Goal: Check status: Check status

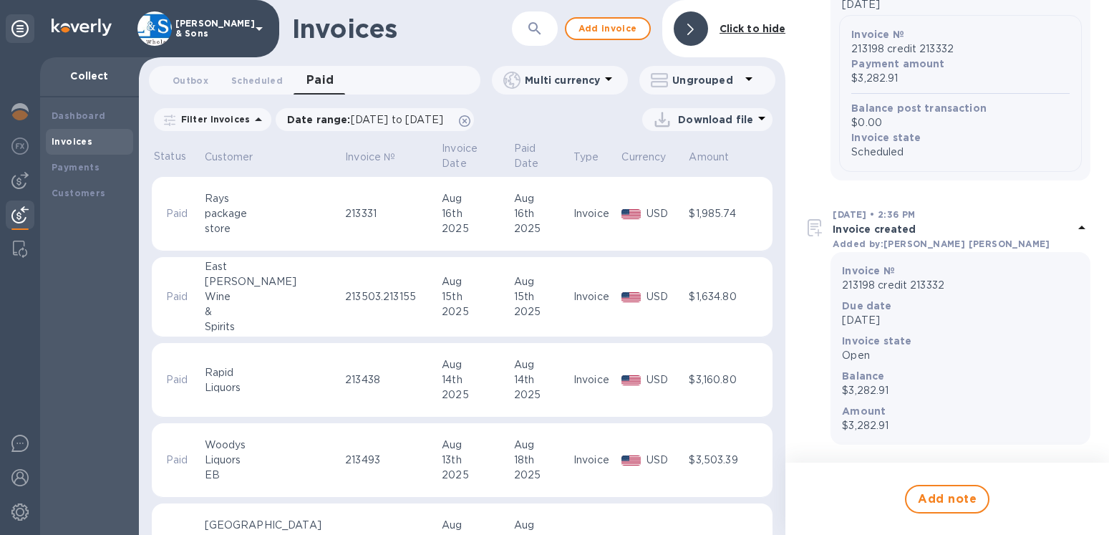
scroll to position [245, 0]
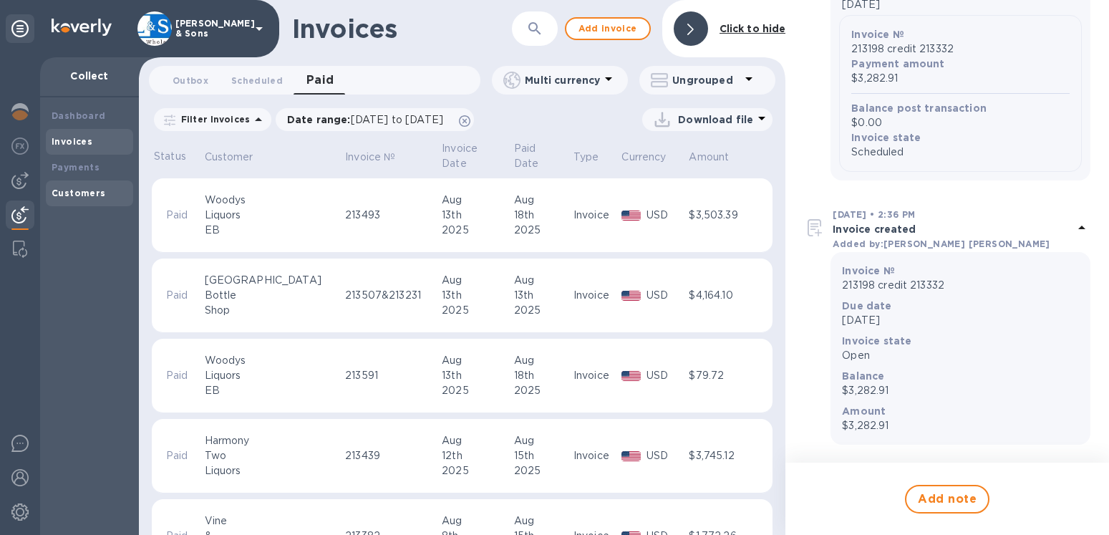
click at [92, 193] on b "Customers" at bounding box center [79, 193] width 54 height 11
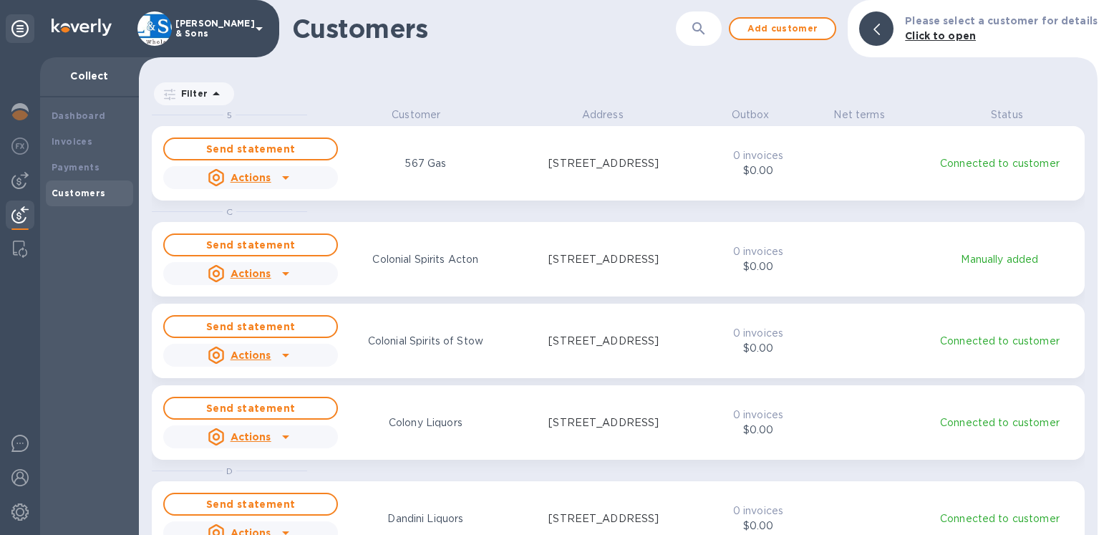
scroll to position [415, 947]
click at [74, 165] on b "Payments" at bounding box center [76, 167] width 48 height 11
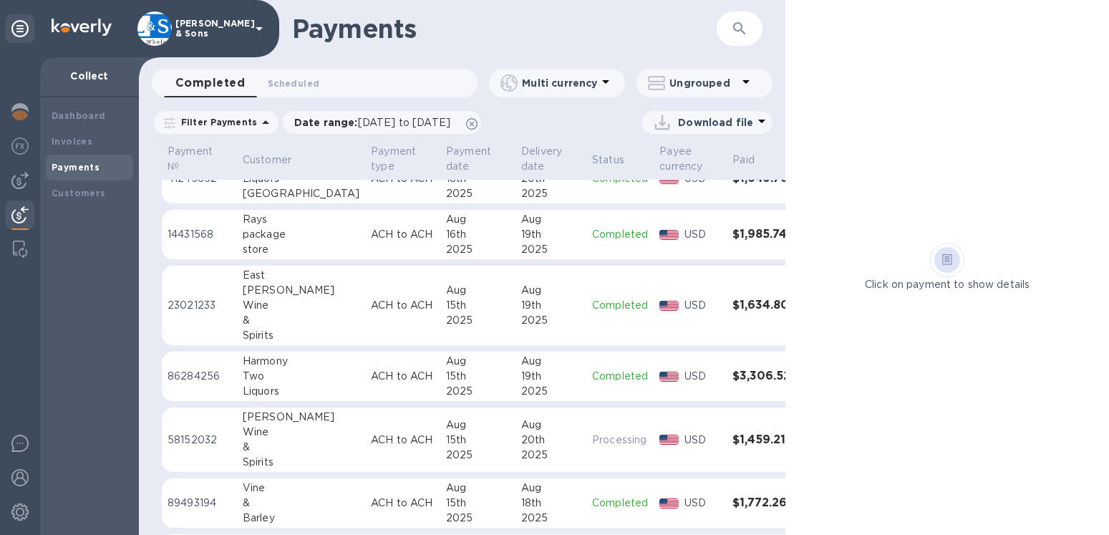
scroll to position [163, 0]
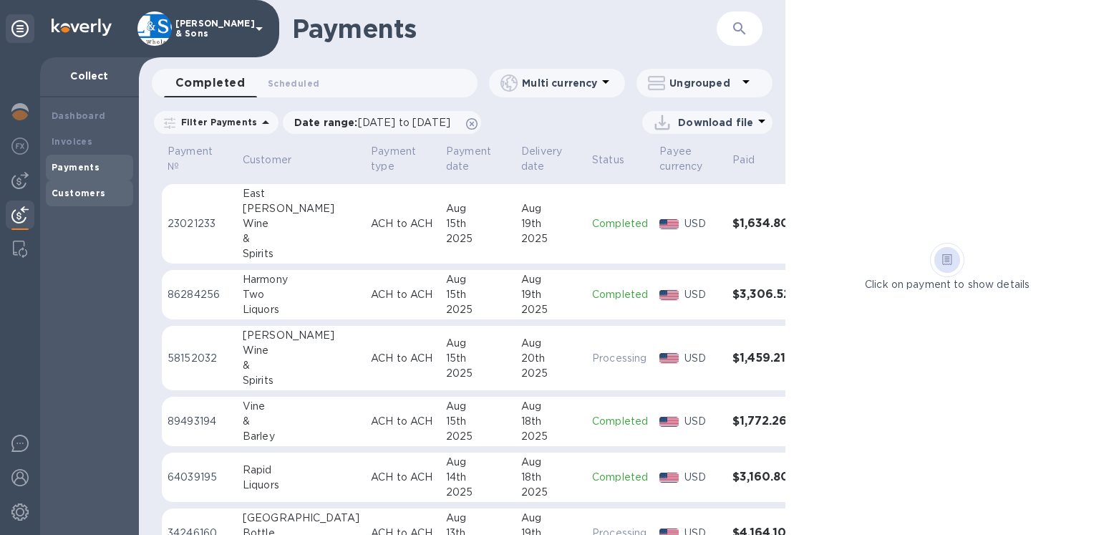
click at [69, 196] on b "Customers" at bounding box center [79, 193] width 54 height 11
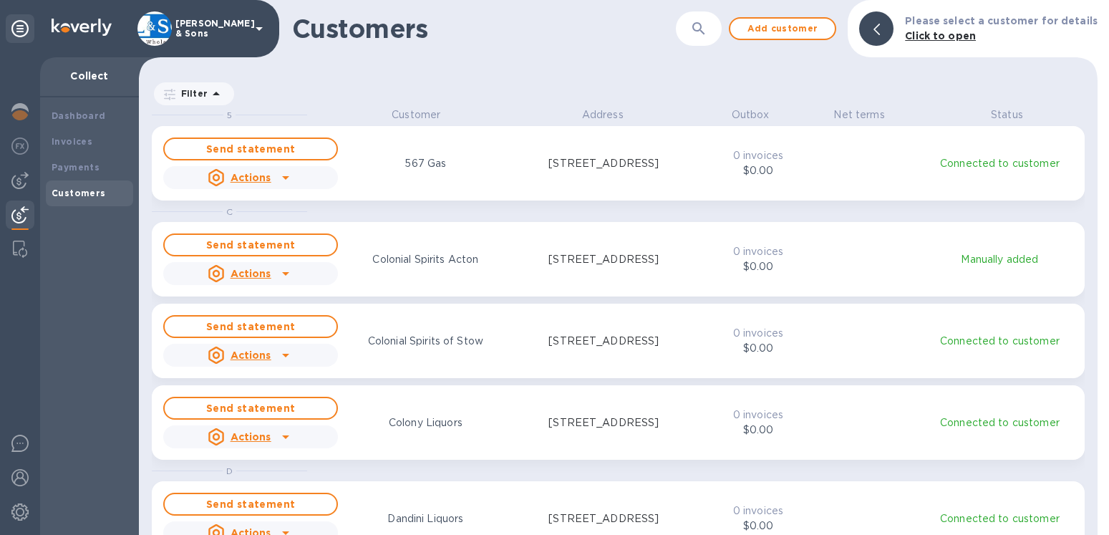
scroll to position [415, 947]
click at [80, 144] on b "Invoices" at bounding box center [72, 141] width 41 height 11
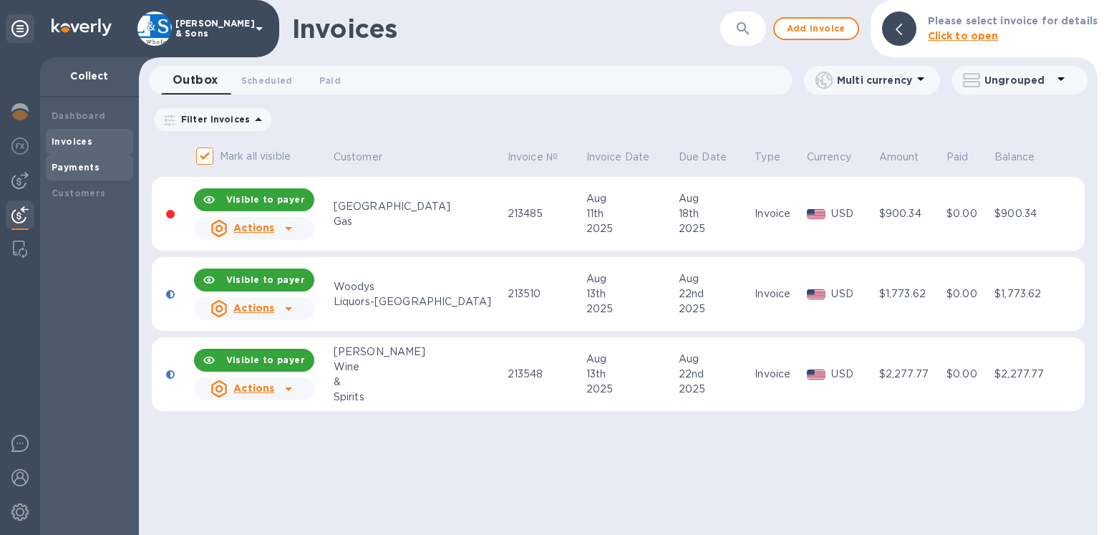
click at [77, 165] on b "Payments" at bounding box center [76, 167] width 48 height 11
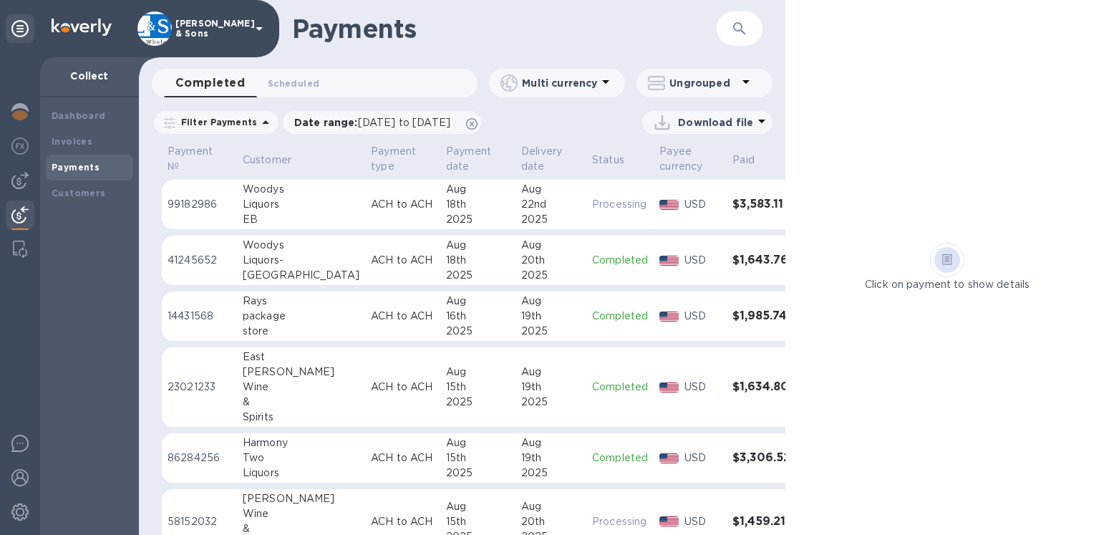
click at [742, 31] on icon "button" at bounding box center [739, 28] width 12 height 12
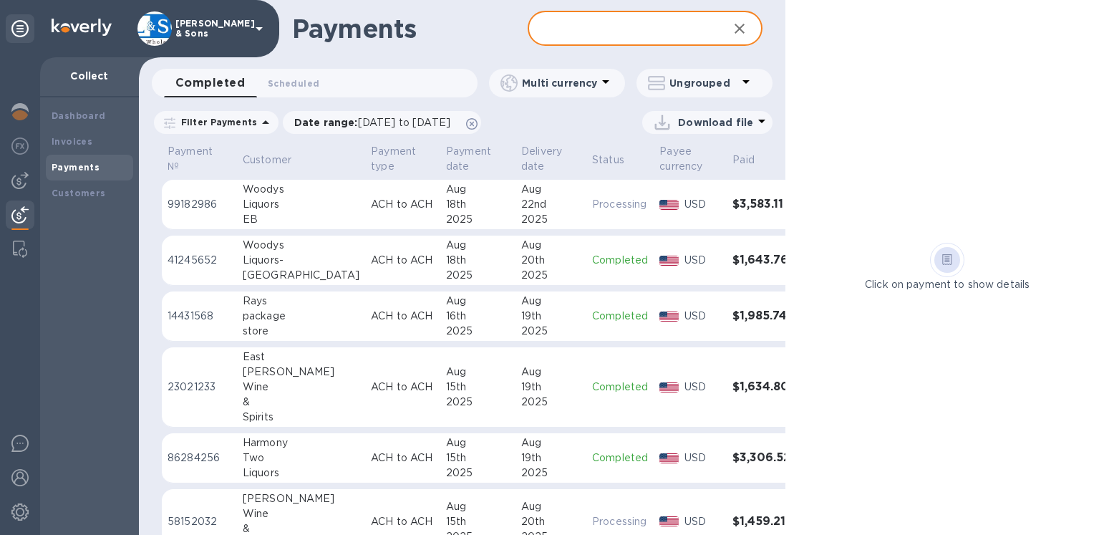
click at [589, 34] on input "text" at bounding box center [623, 28] width 190 height 35
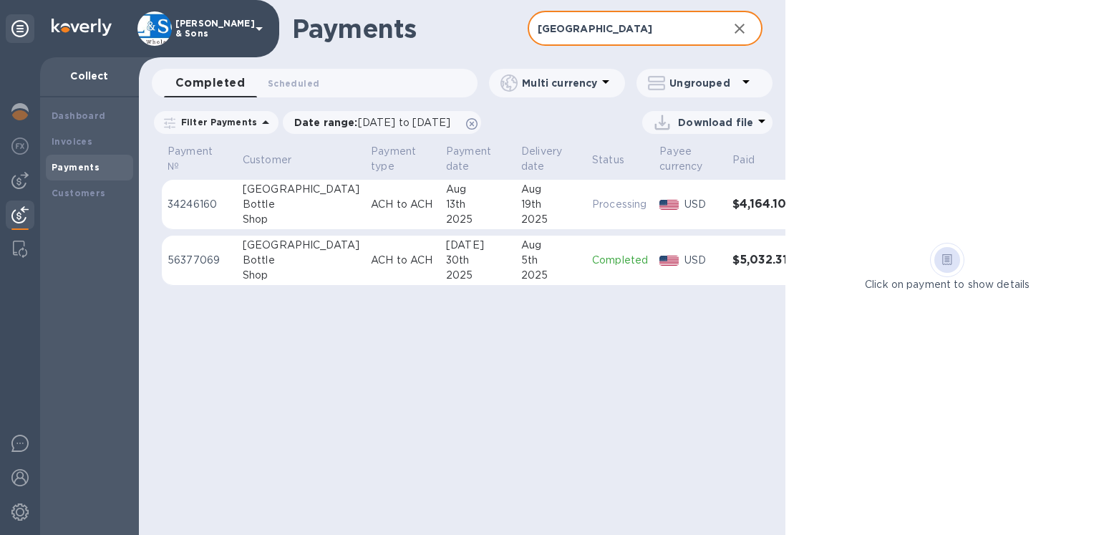
type input "[GEOGRAPHIC_DATA]"
click at [526, 209] on div "19th" at bounding box center [550, 204] width 59 height 15
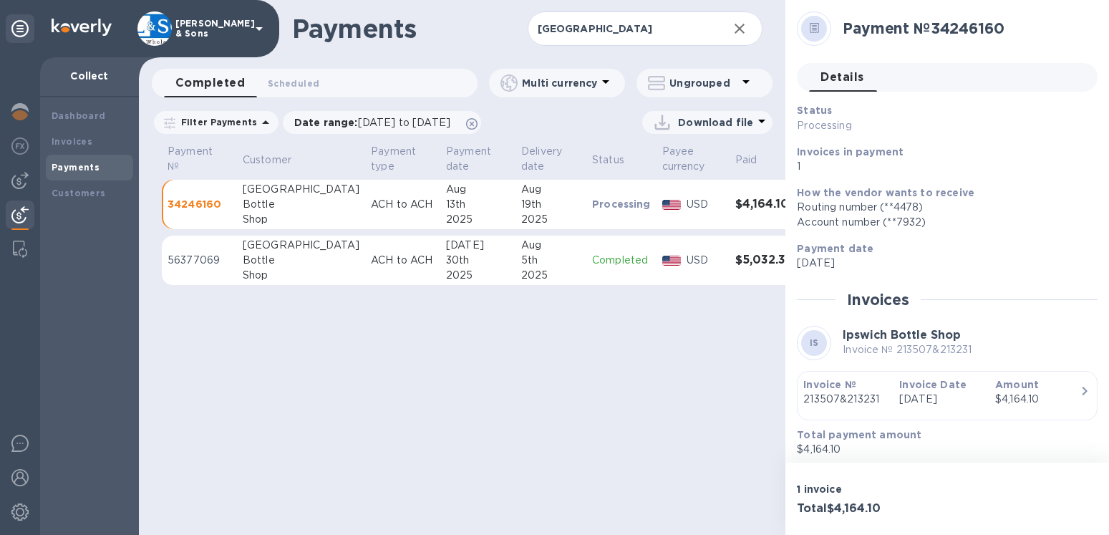
scroll to position [47, 0]
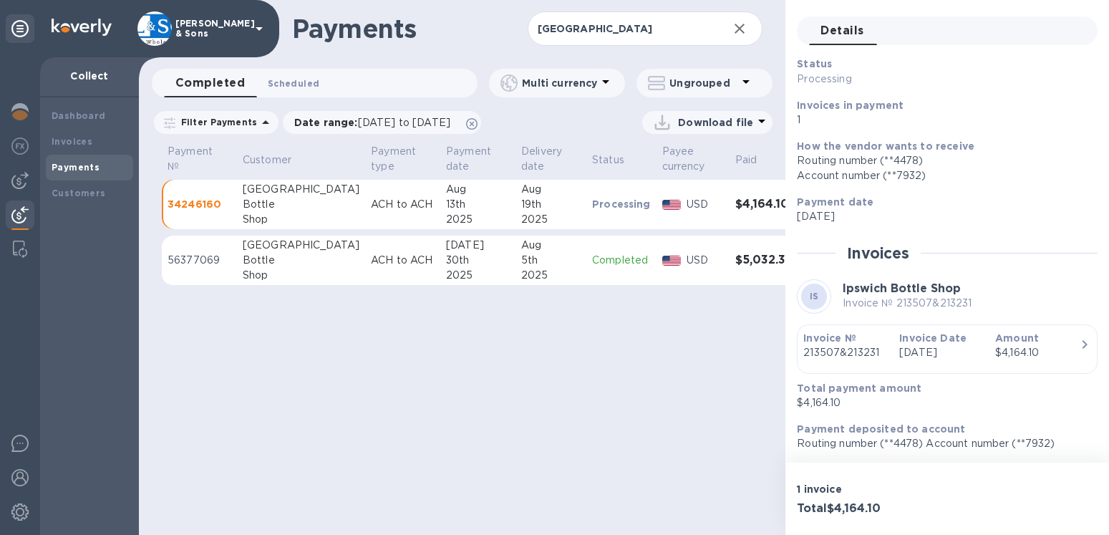
click at [304, 85] on span "Scheduled 0" at bounding box center [294, 83] width 52 height 15
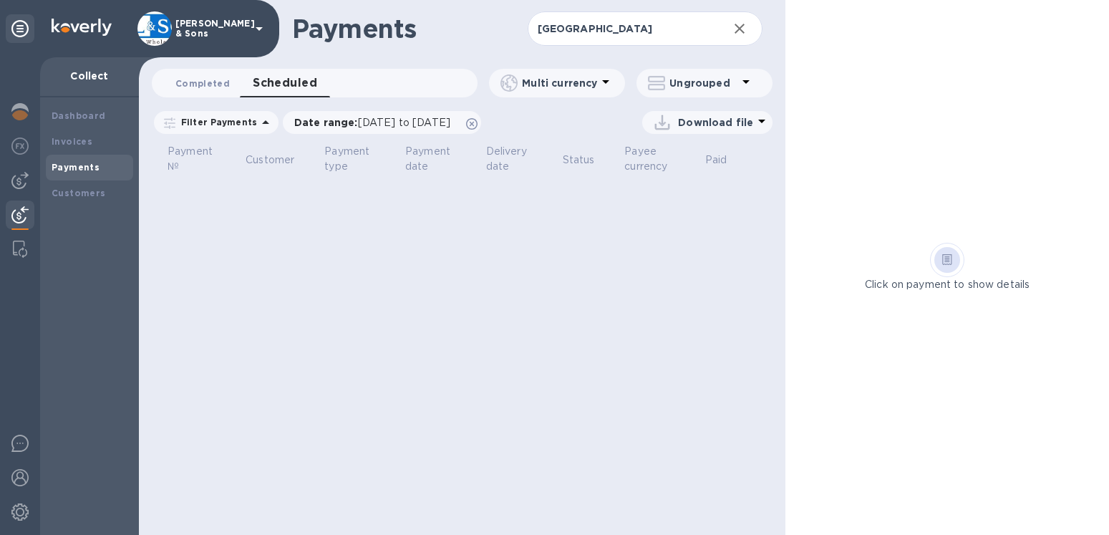
click at [224, 87] on span "Completed 0" at bounding box center [202, 83] width 54 height 15
